Goal: Information Seeking & Learning: Learn about a topic

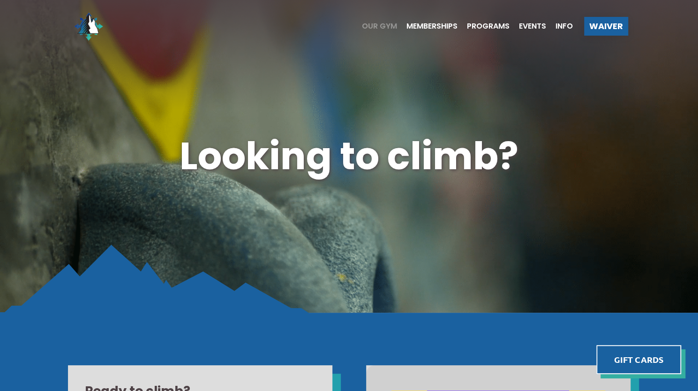
click at [384, 24] on span "Our Gym" at bounding box center [379, 27] width 35 height 8
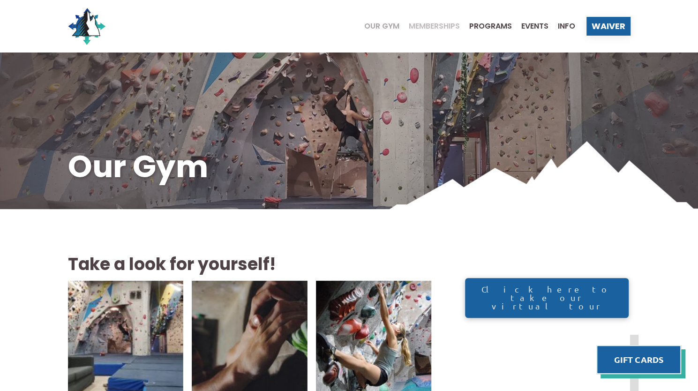
click at [427, 26] on span "Memberships" at bounding box center [434, 27] width 51 height 8
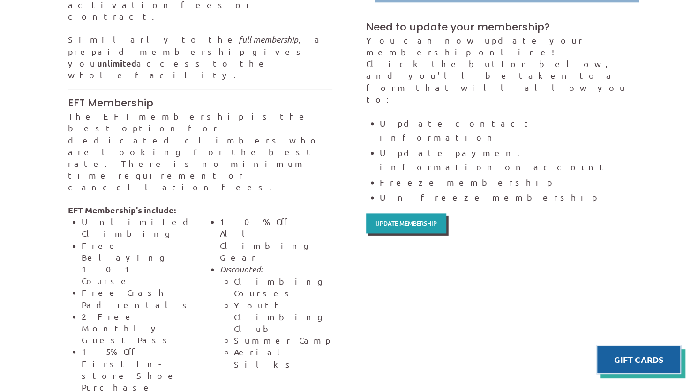
scroll to position [622, 0]
